Goal: Task Accomplishment & Management: Manage account settings

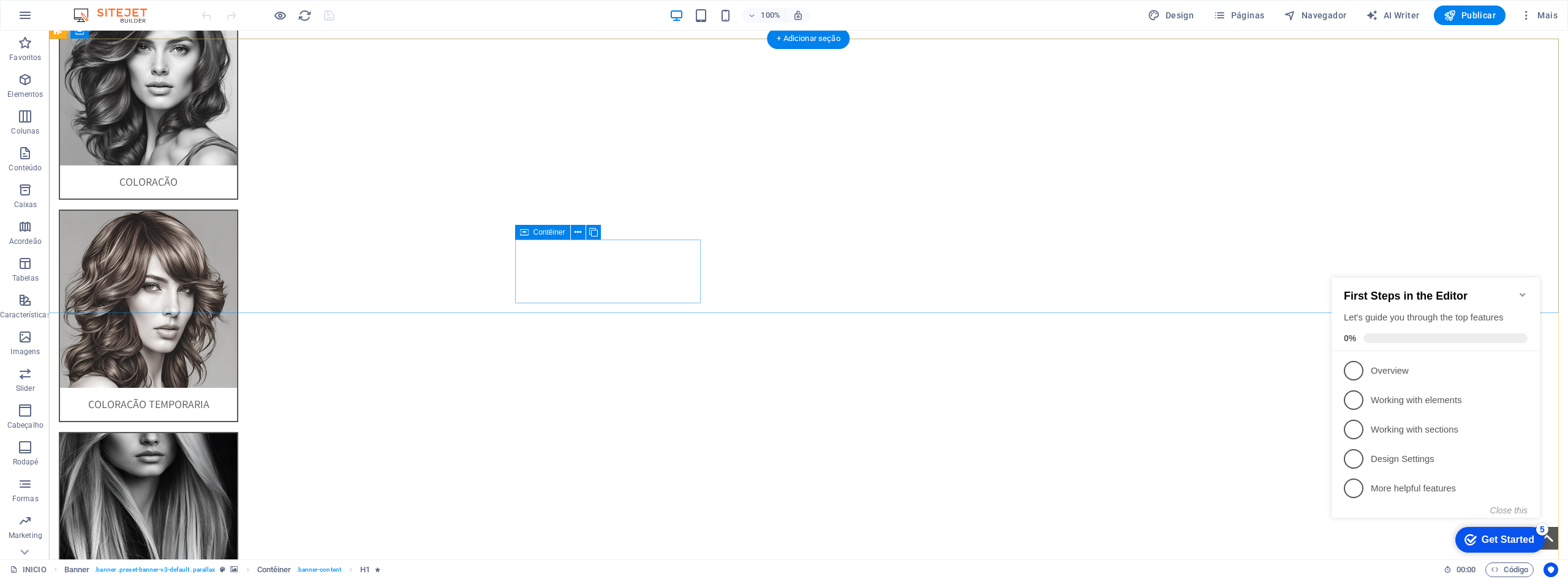
scroll to position [3683, 0]
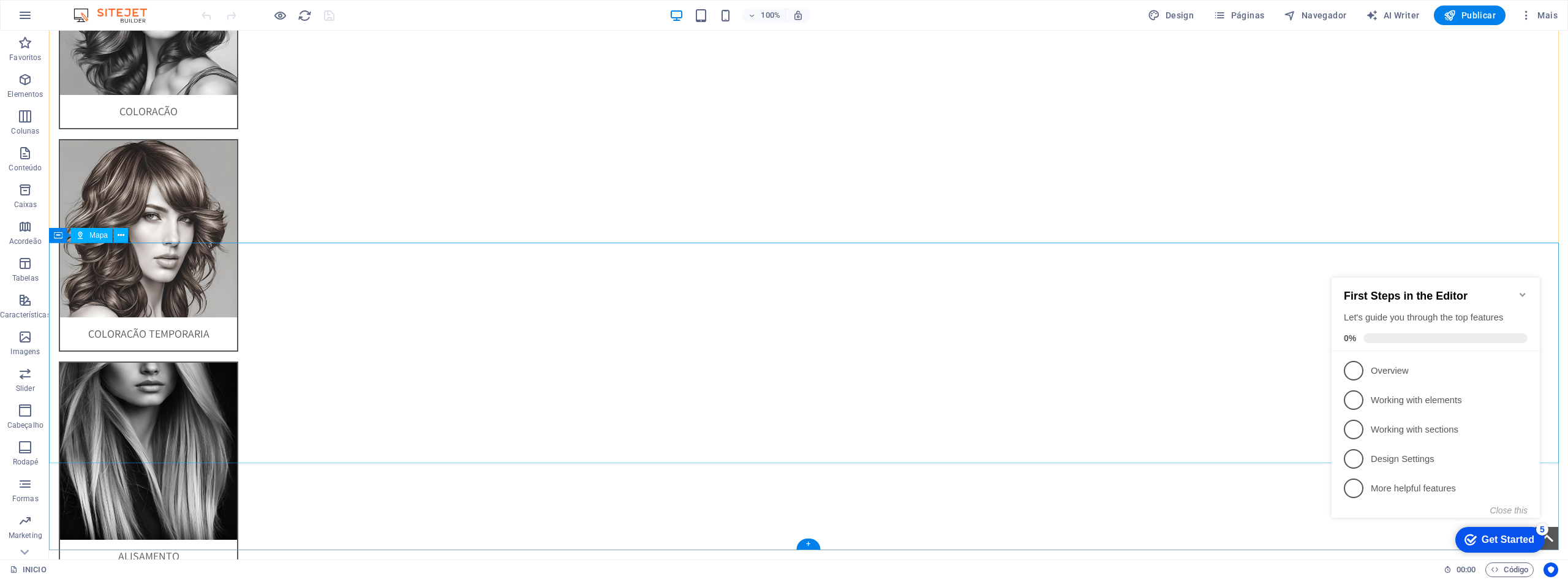
select select "1"
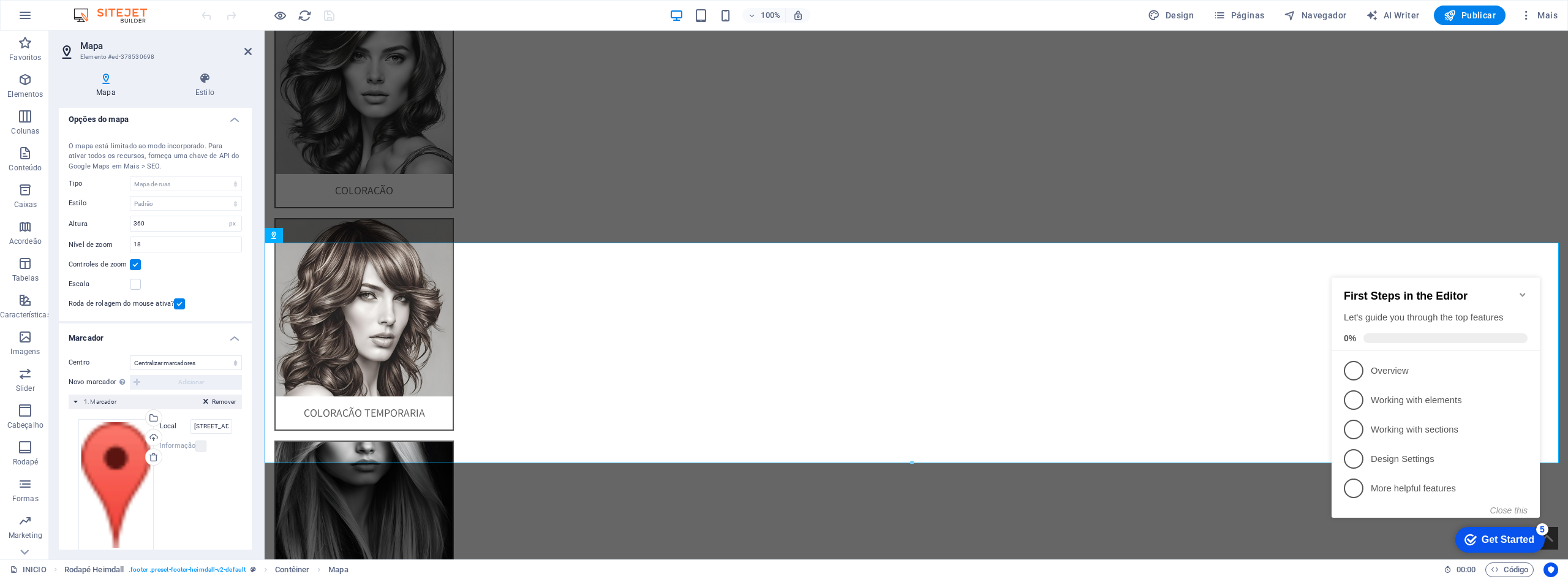
scroll to position [0, 0]
click at [209, 430] on input "[STREET_ADDRESS][PERSON_NAME]" at bounding box center [211, 429] width 42 height 14
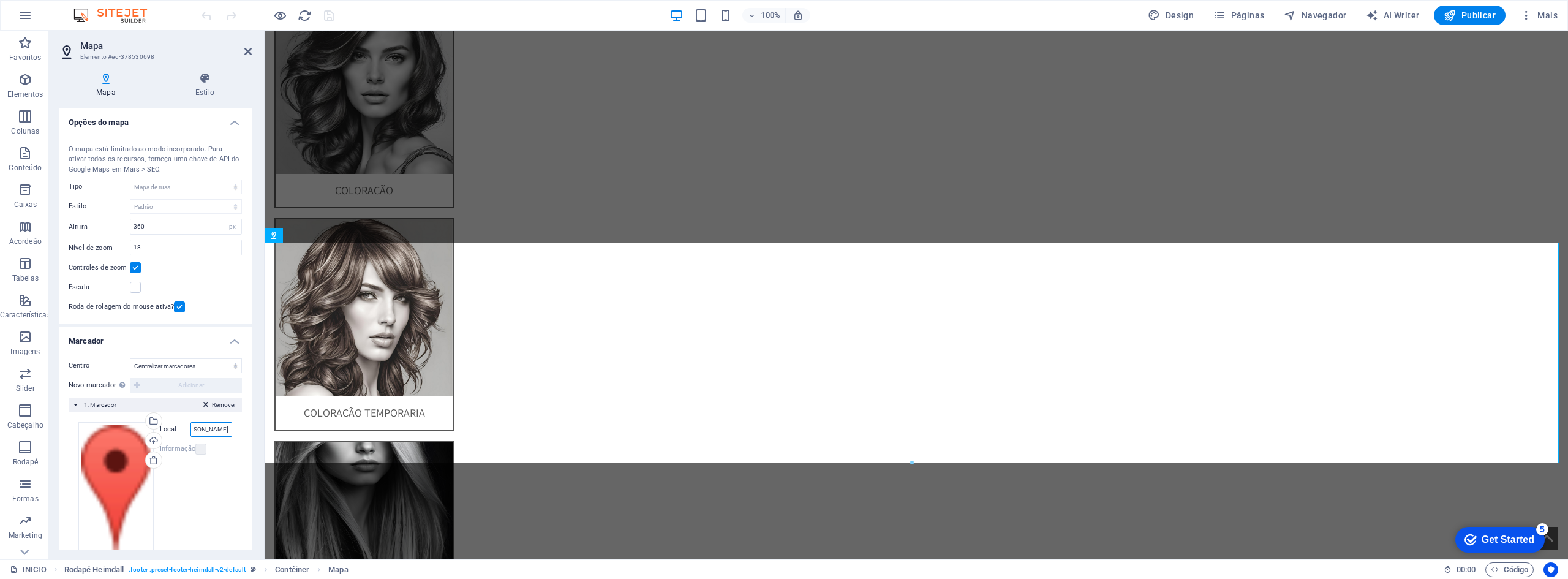
scroll to position [0, 134]
click at [195, 450] on label at bounding box center [201, 449] width 11 height 11
click at [195, 451] on label at bounding box center [201, 449] width 11 height 11
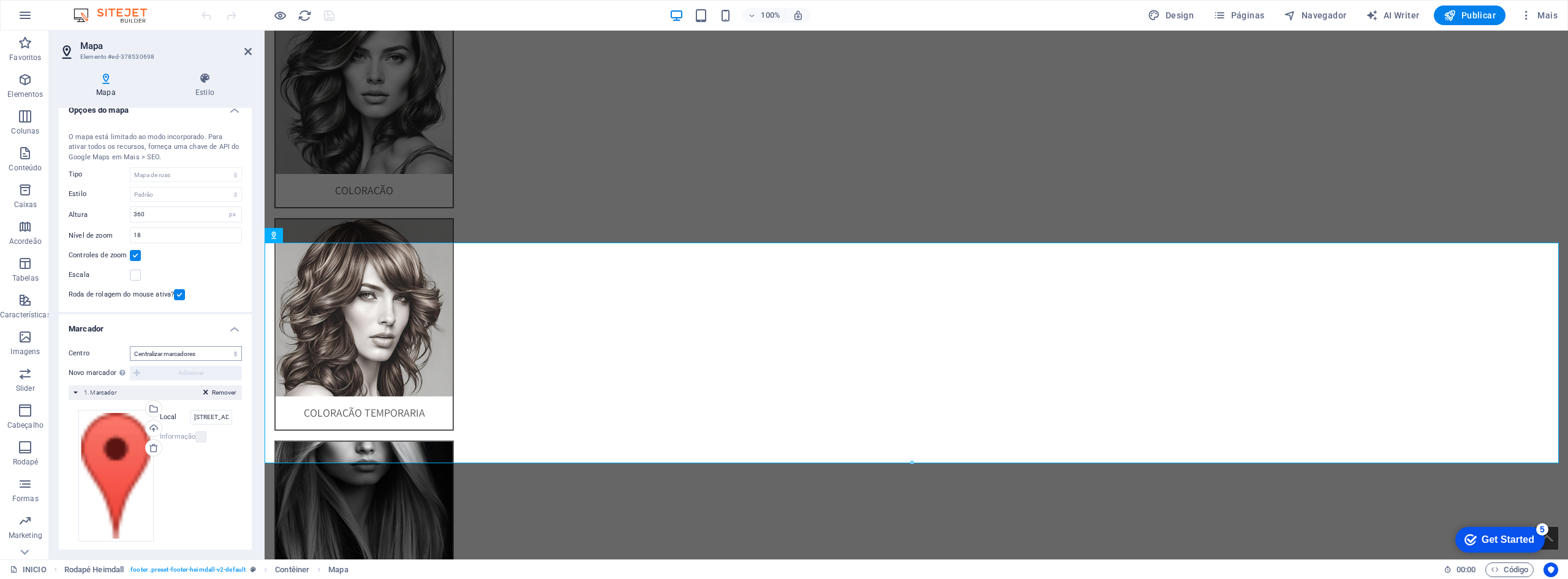
scroll to position [14, 0]
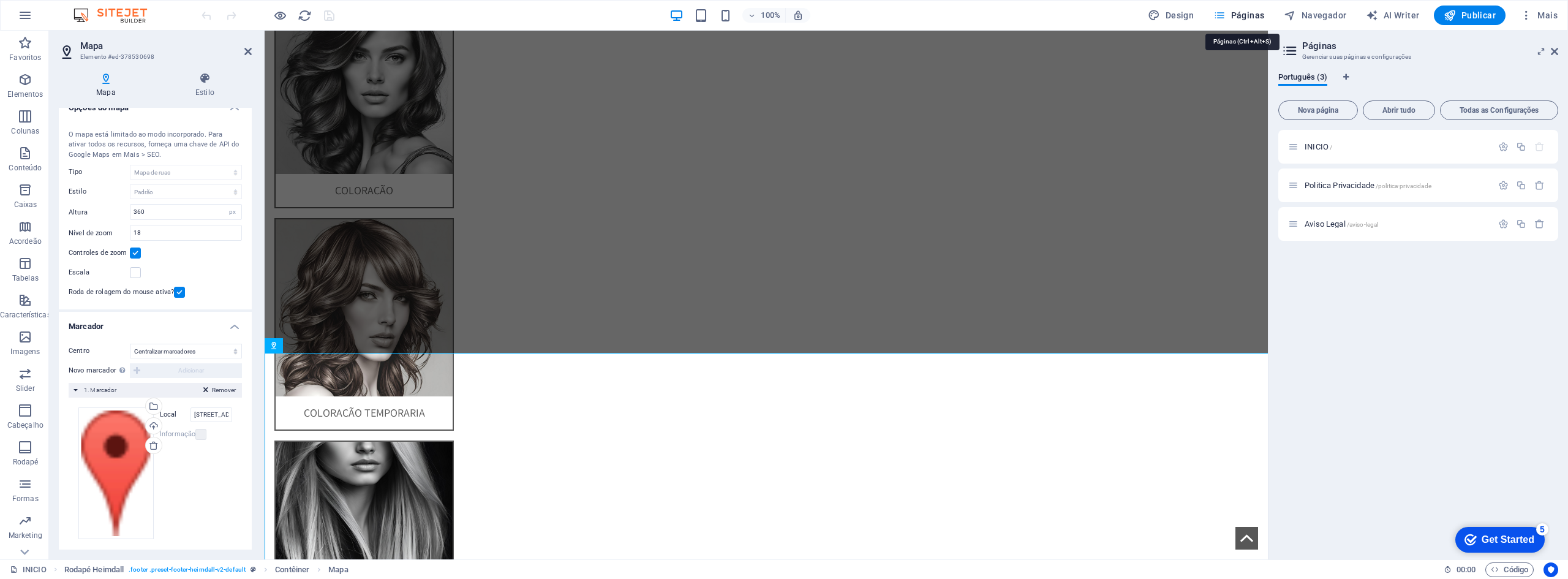
scroll to position [3494, 0]
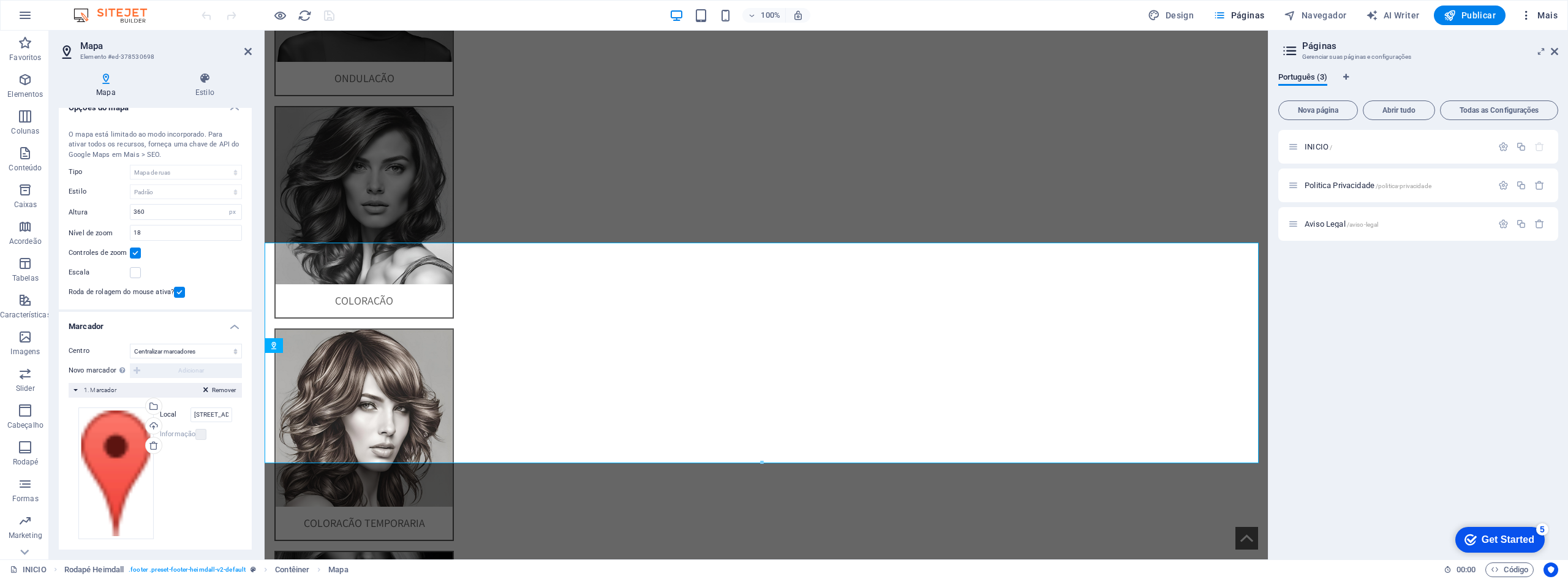
click at [1543, 13] on span "Mais" at bounding box center [1538, 15] width 37 height 13
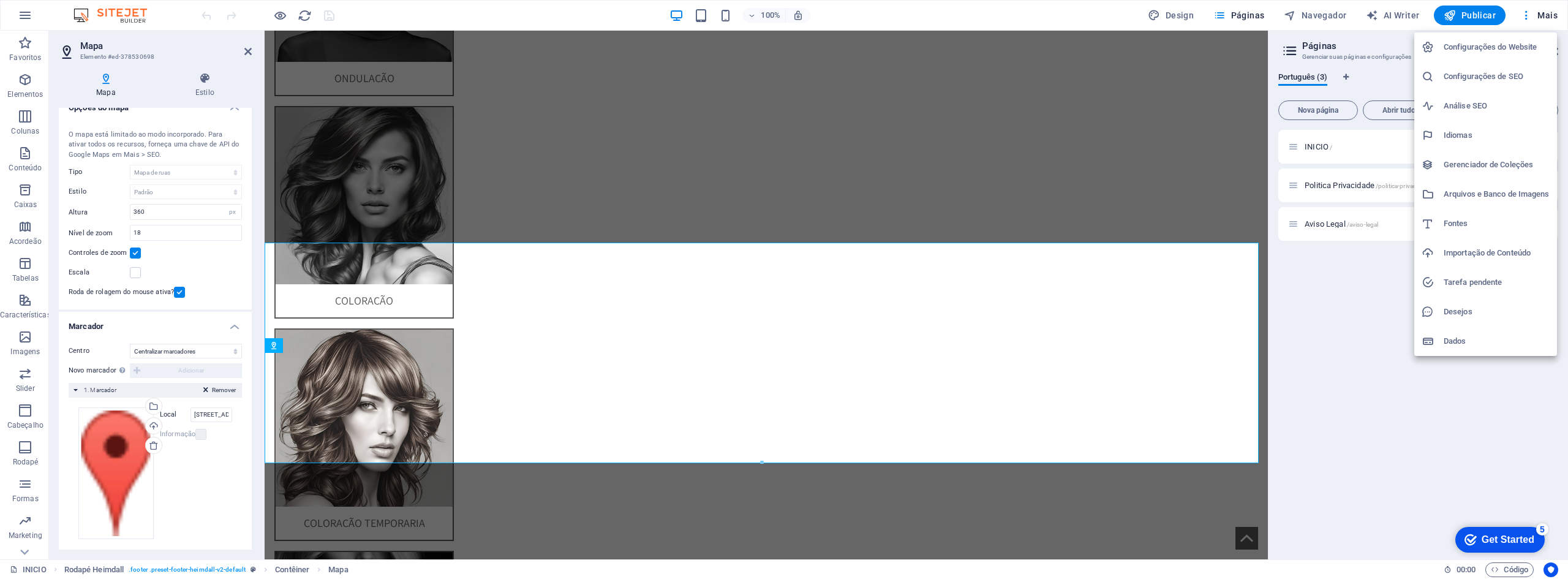
click at [1488, 51] on h6 "Configurações do Website" at bounding box center [1497, 47] width 106 height 14
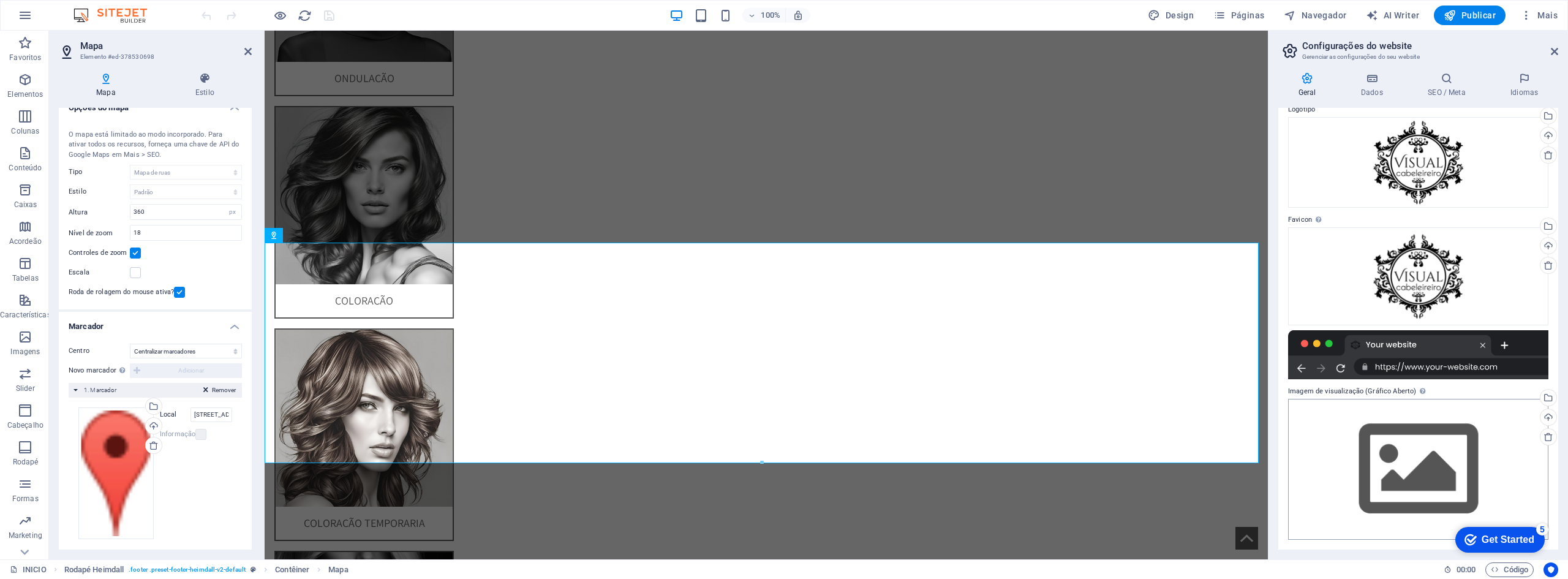
scroll to position [0, 0]
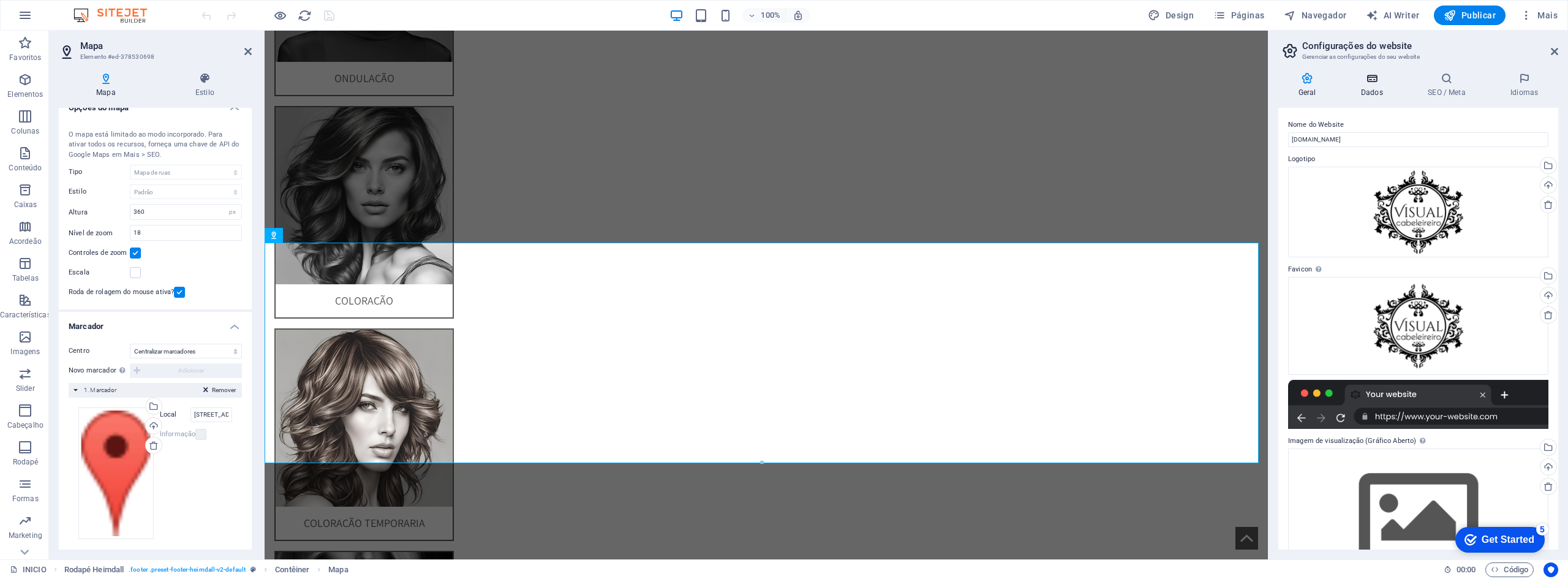
click at [1363, 83] on icon at bounding box center [1372, 79] width 61 height 13
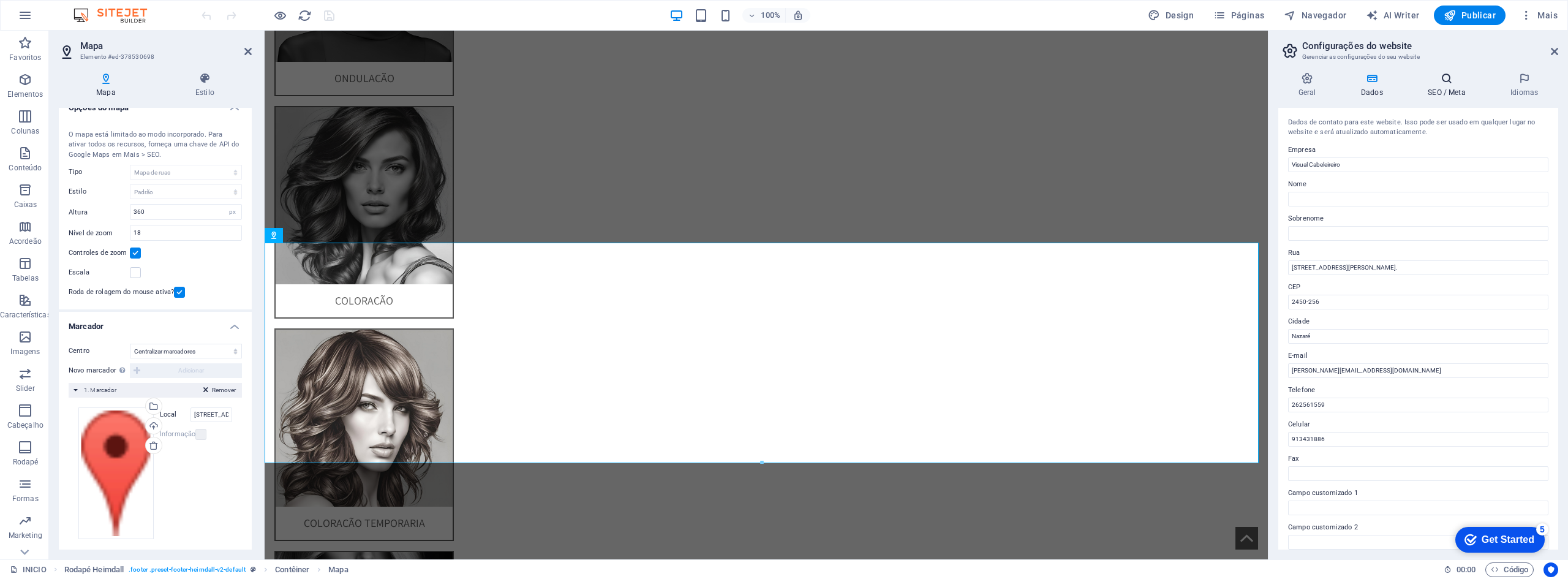
click at [1457, 87] on h4 "SEO / Meta" at bounding box center [1450, 85] width 83 height 25
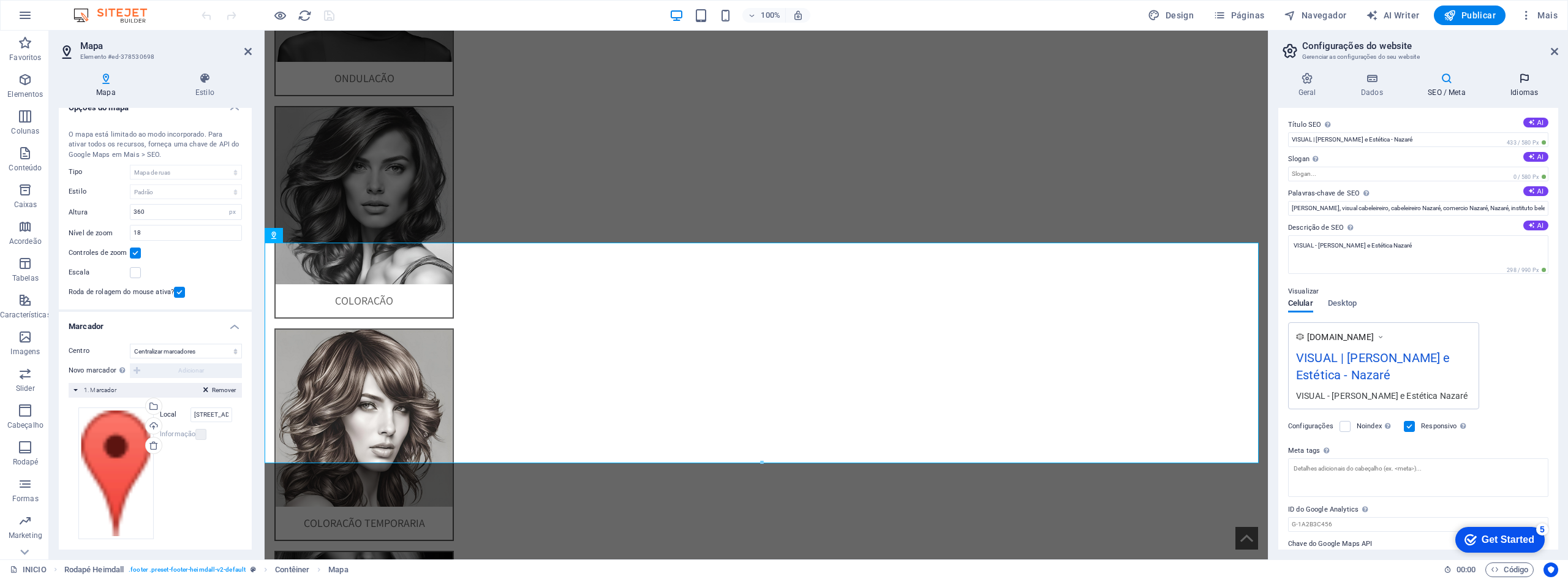
click at [1528, 83] on icon at bounding box center [1524, 79] width 68 height 13
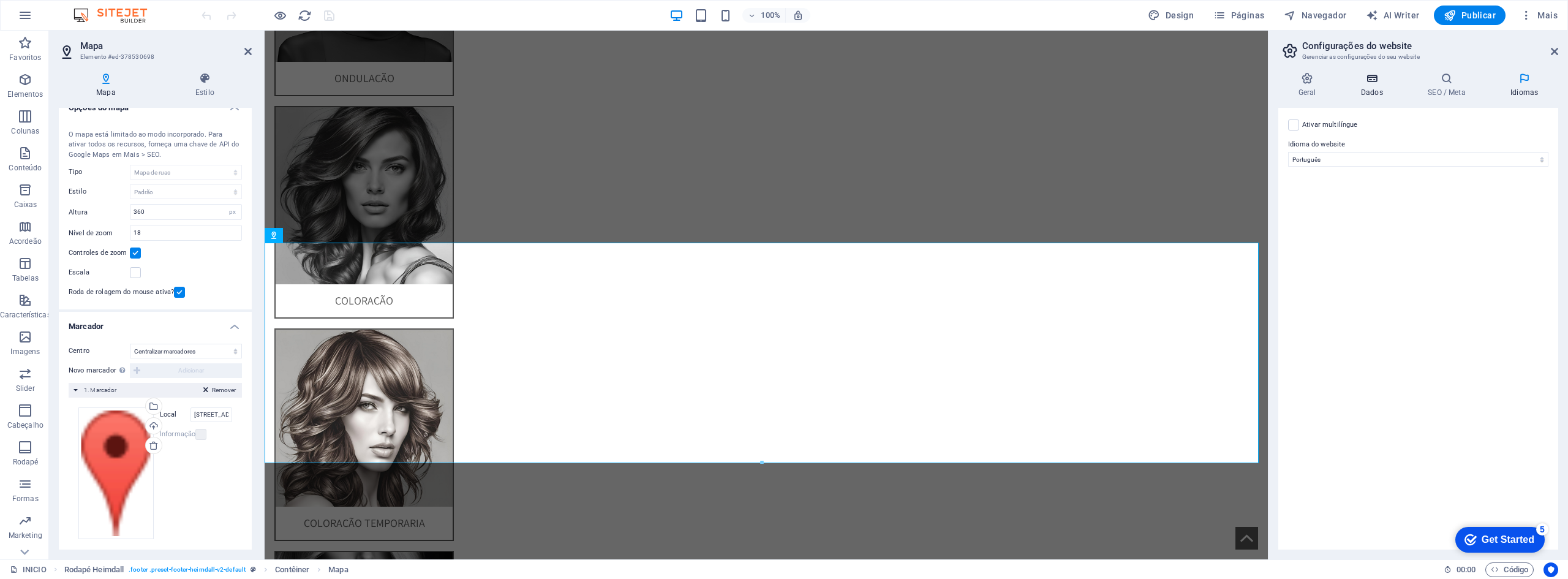
click at [1361, 89] on h4 "Dados" at bounding box center [1375, 85] width 67 height 25
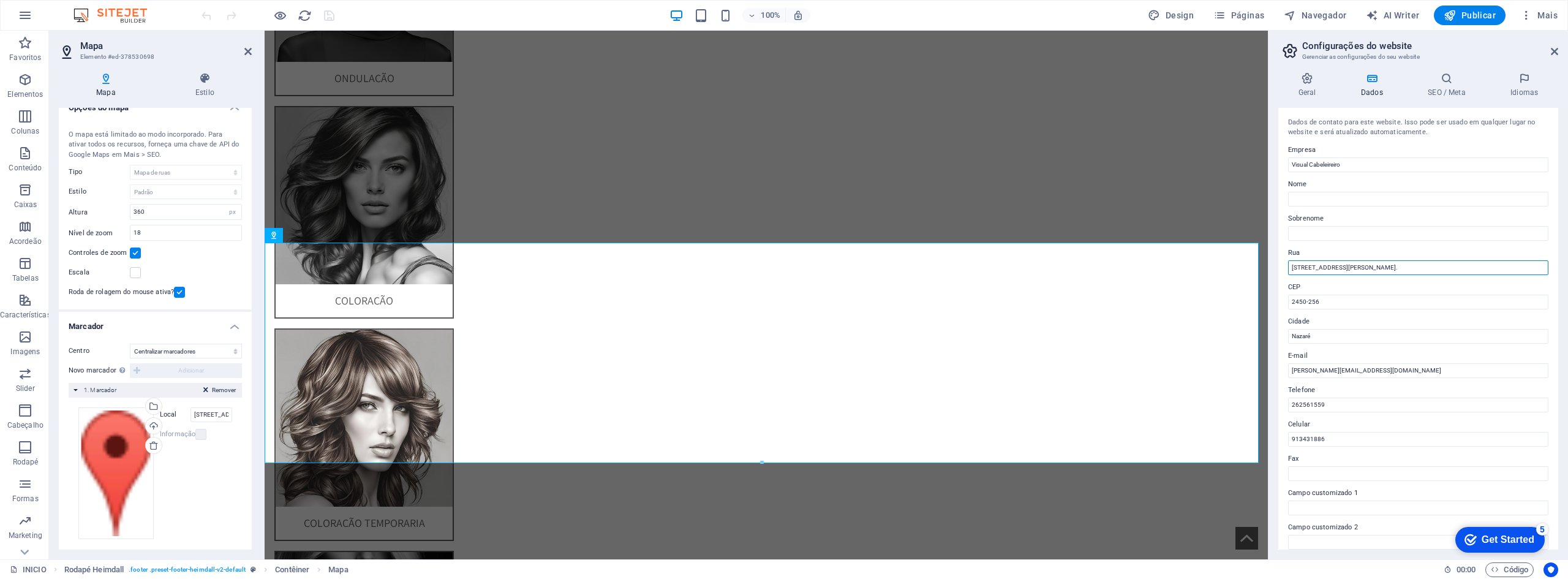
click at [1357, 267] on input "[STREET_ADDRESS][PERSON_NAME]." at bounding box center [1418, 267] width 260 height 14
click at [1470, 267] on input "[STREET_ADDRESS][PERSON_NAME]." at bounding box center [1418, 267] width 260 height 14
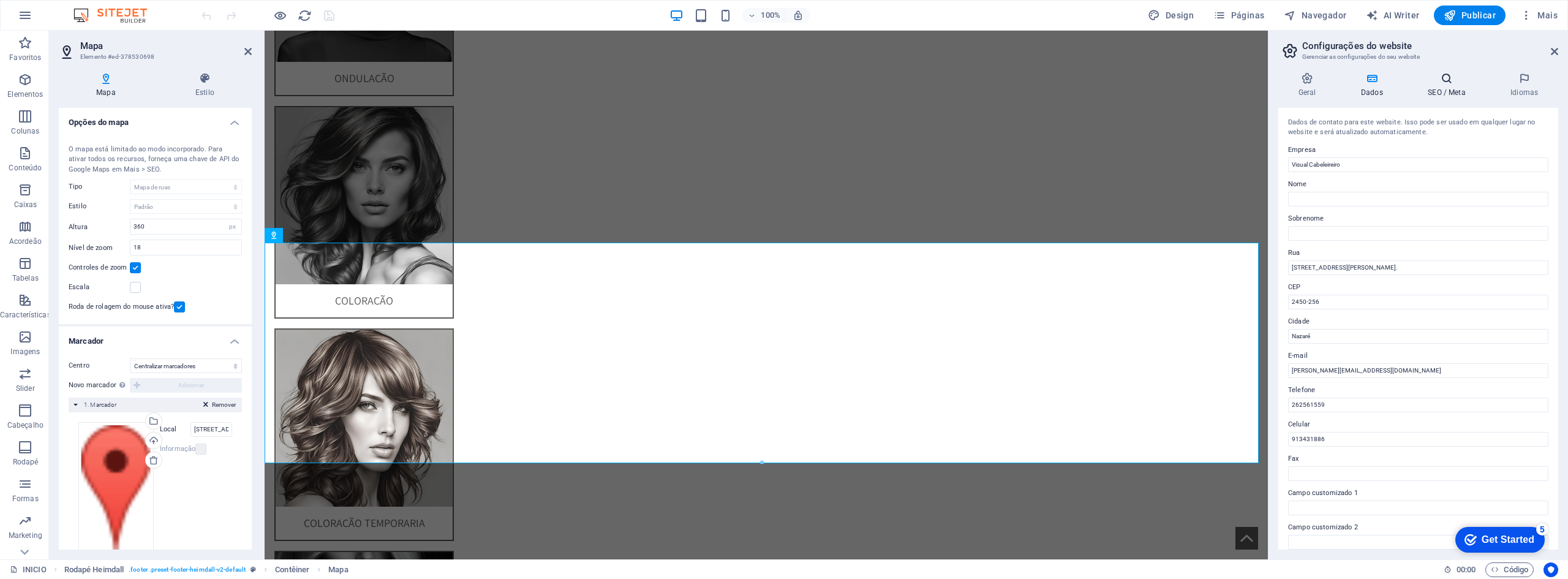
click at [1444, 78] on icon at bounding box center [1447, 79] width 78 height 13
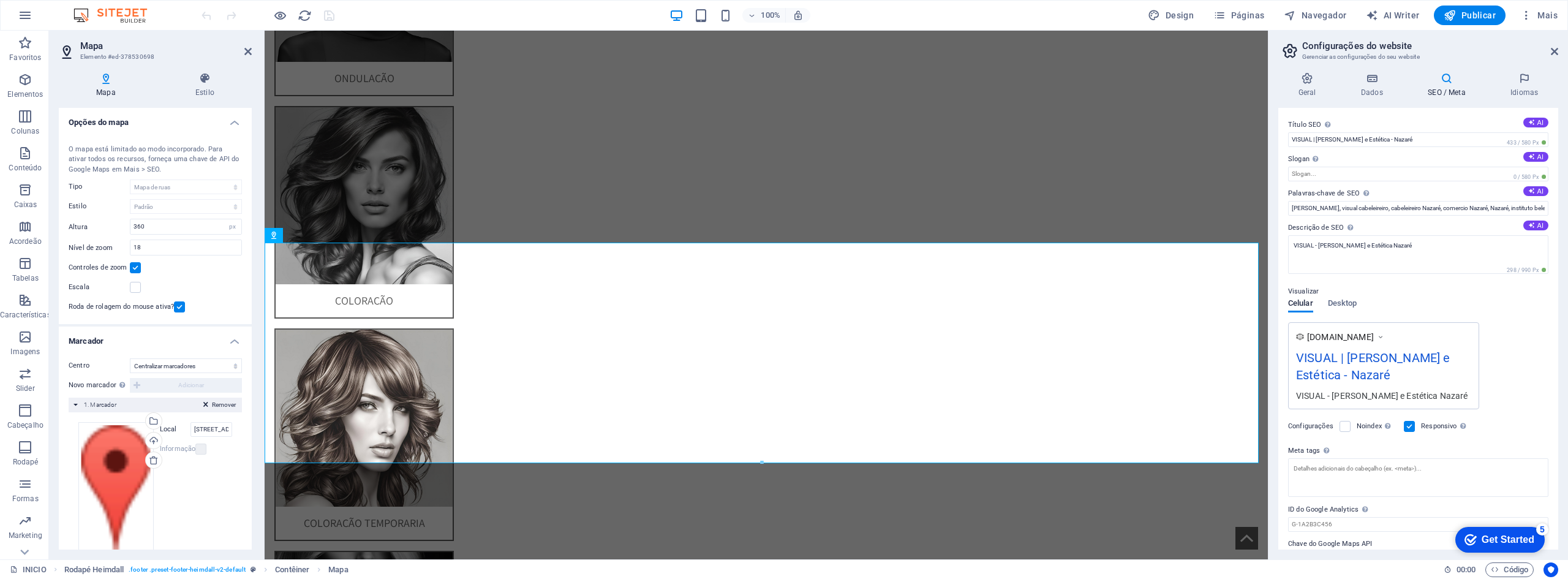
click at [1446, 98] on div "Geral Dados SEO / Meta Idiomas Nome do Website [DOMAIN_NAME] Logotipo Arraste o…" at bounding box center [1419, 311] width 280 height 477
click at [1444, 80] on icon at bounding box center [1447, 79] width 78 height 13
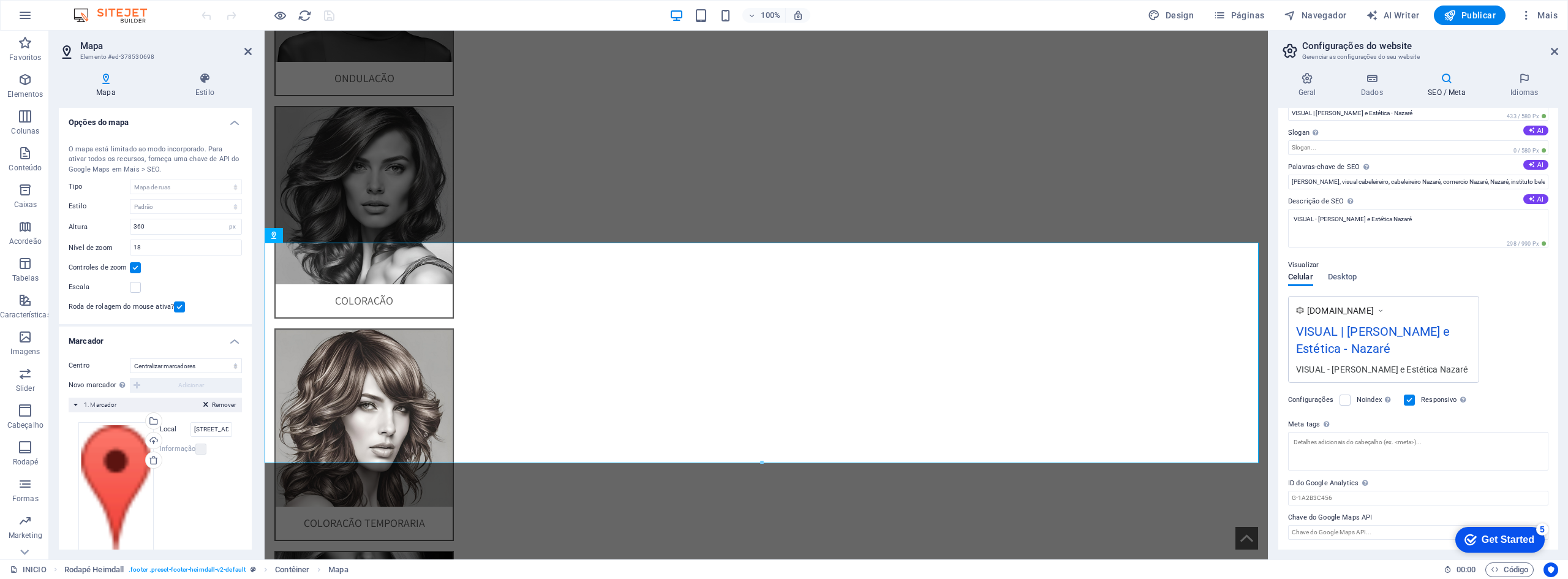
scroll to position [39, 0]
click at [1401, 535] on input "Chave do Google Maps API" at bounding box center [1418, 532] width 260 height 14
click at [1510, 536] on div "Get Started" at bounding box center [1508, 539] width 52 height 11
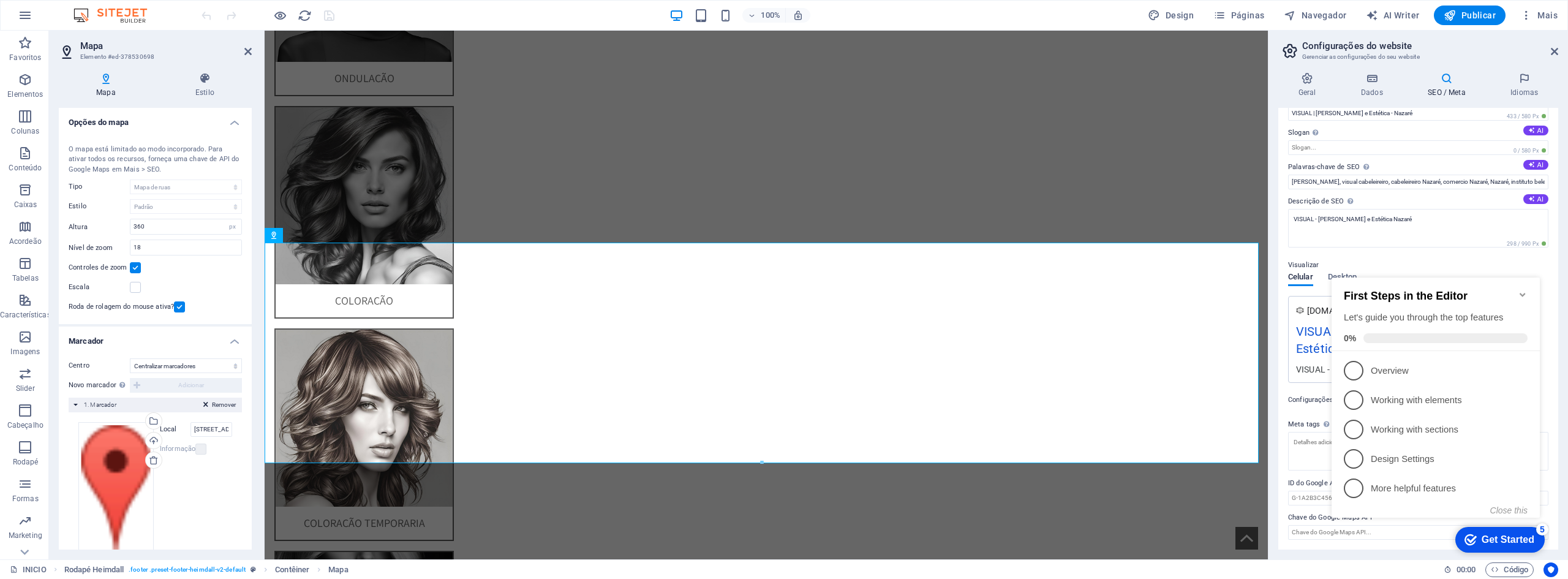
click at [1528, 290] on div "First Steps in the Editor Let's guide you through the top features 0%" at bounding box center [1436, 313] width 208 height 73
click at [1525, 290] on icon "Minimize checklist" at bounding box center [1523, 294] width 10 height 10
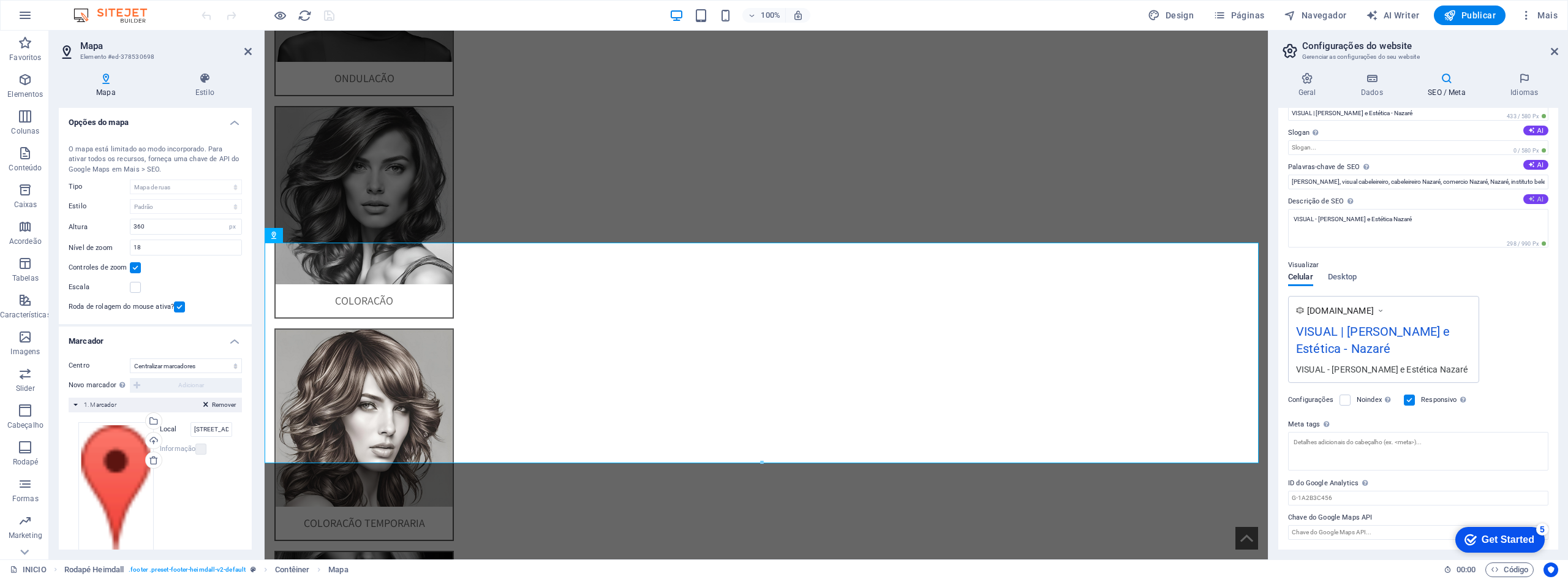
click at [1539, 194] on button "AI" at bounding box center [1536, 199] width 25 height 10
type textarea "Transforme seu visual na Nazaré com nossos serviços de cabeleireiro personaliza…"
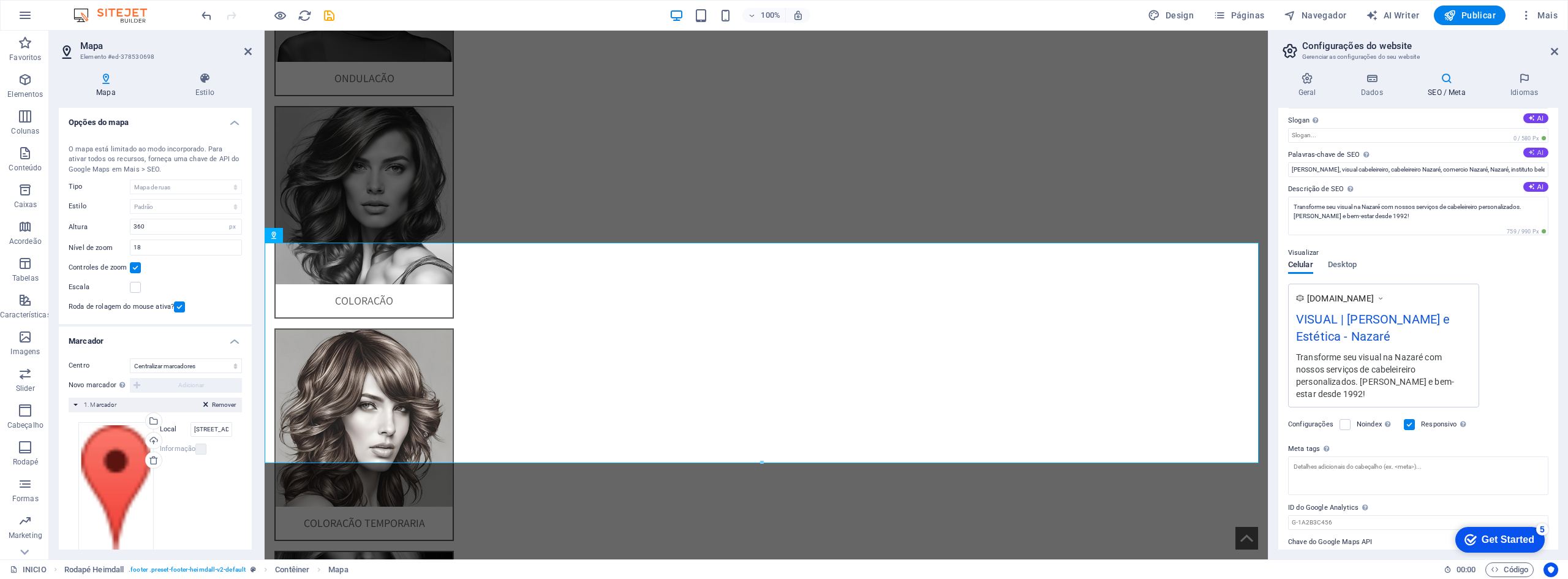
click at [1535, 149] on button "AI" at bounding box center [1536, 152] width 25 height 10
type input "[PERSON_NAME], visual cabeleireiro, cabeleireiro Nazaré, comercio Nazaré, Nazar…"
type textarea "VISUAL - [PERSON_NAME] e Estética Nazaré"
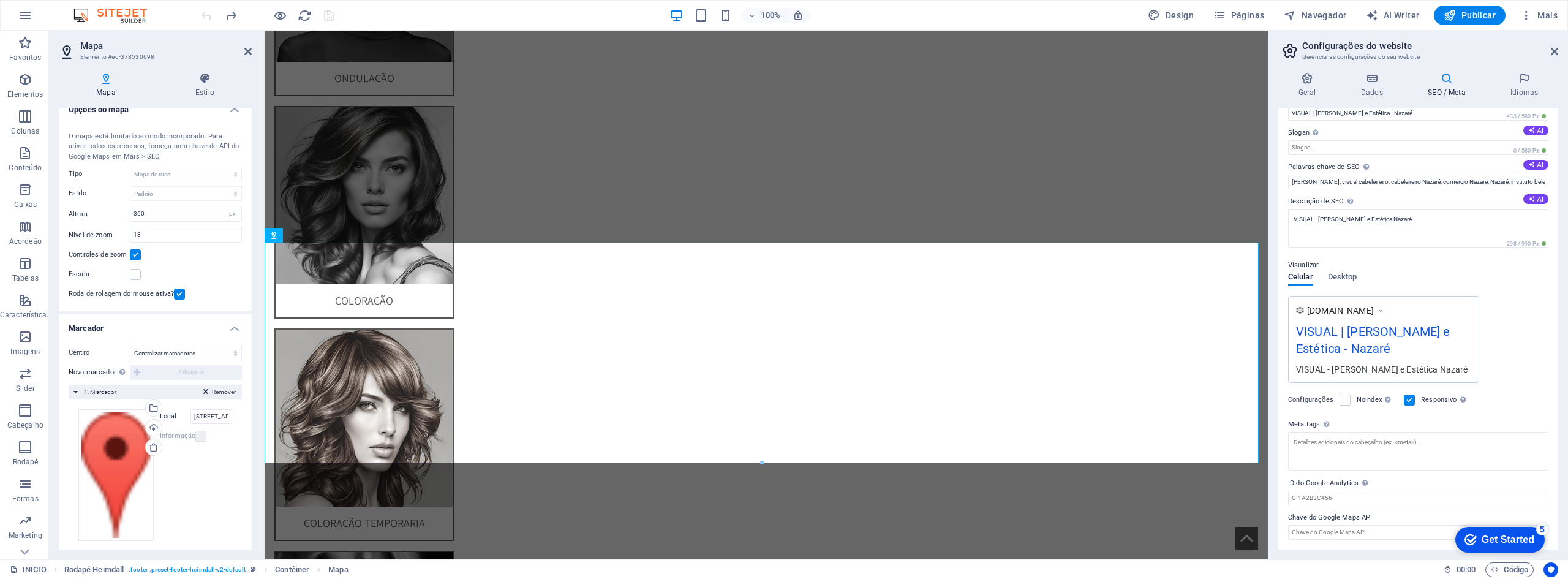
scroll to position [14, 0]
click at [214, 414] on input "[STREET_ADDRESS][PERSON_NAME]" at bounding box center [211, 415] width 42 height 14
drag, startPoint x: 481, startPoint y: 445, endPoint x: 277, endPoint y: 413, distance: 206.5
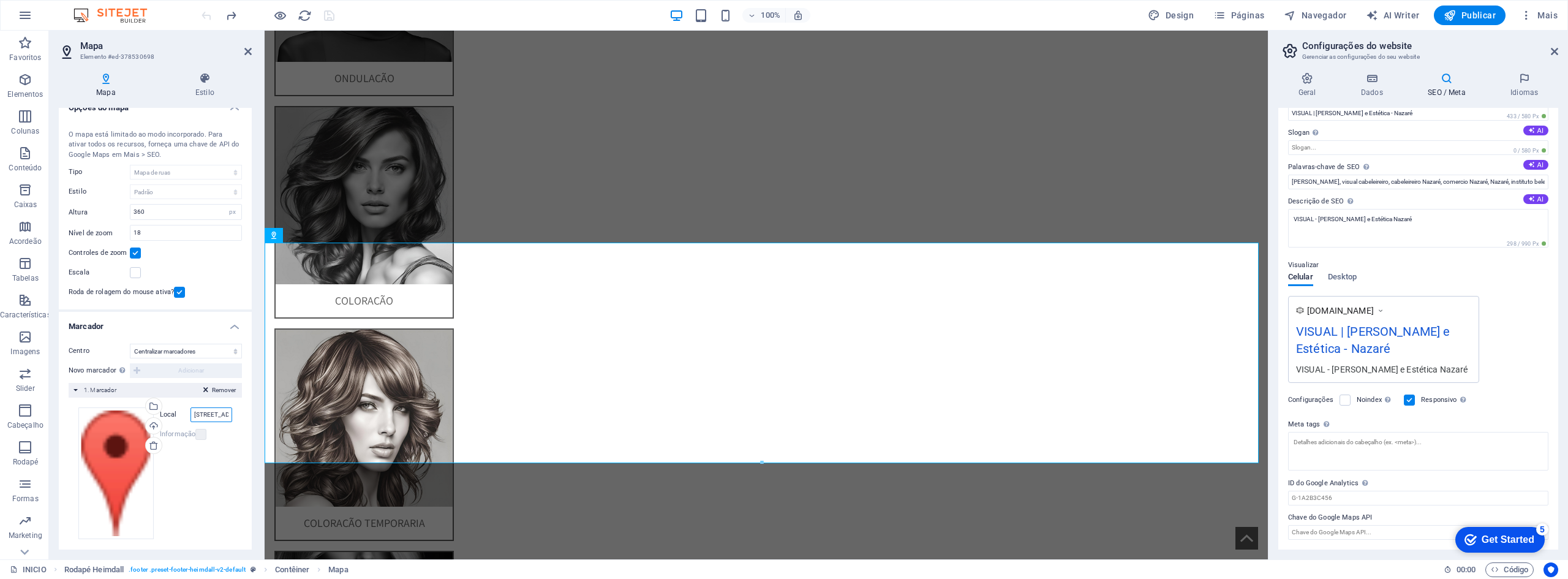
click at [221, 417] on input "[STREET_ADDRESS][PERSON_NAME]" at bounding box center [211, 415] width 42 height 14
type input "[STREET_ADDRESS][PERSON_NAME]"
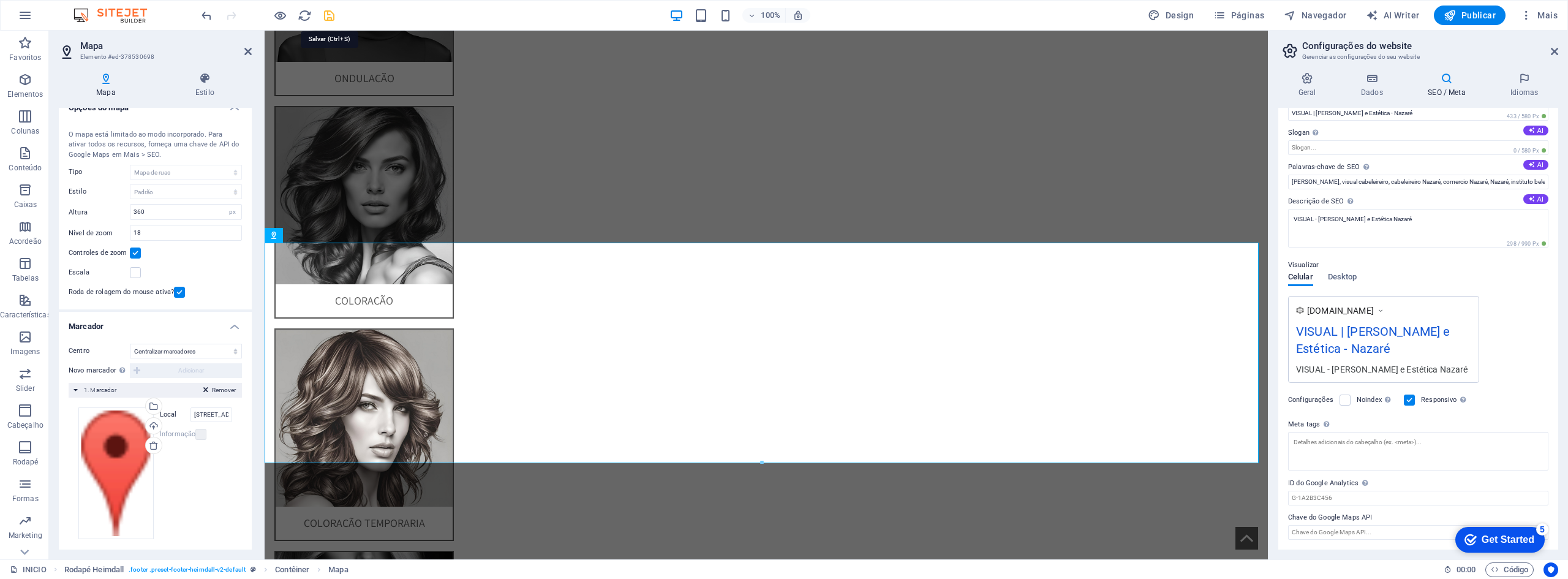
scroll to position [3683, 0]
